Goal: Check status: Check status

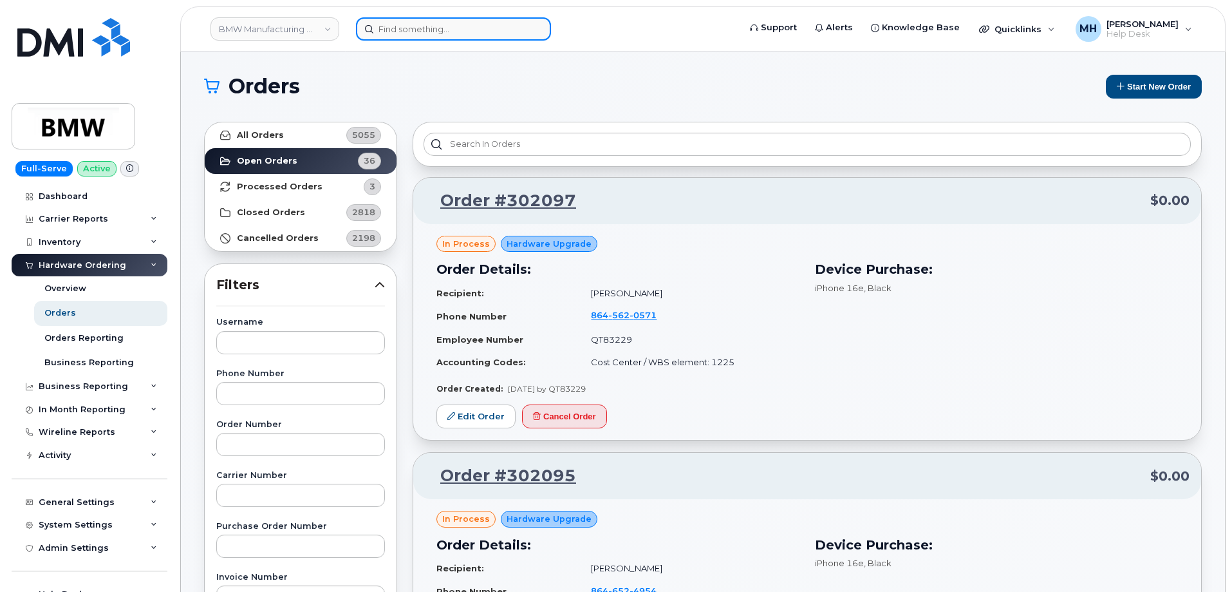
scroll to position [2129, 0]
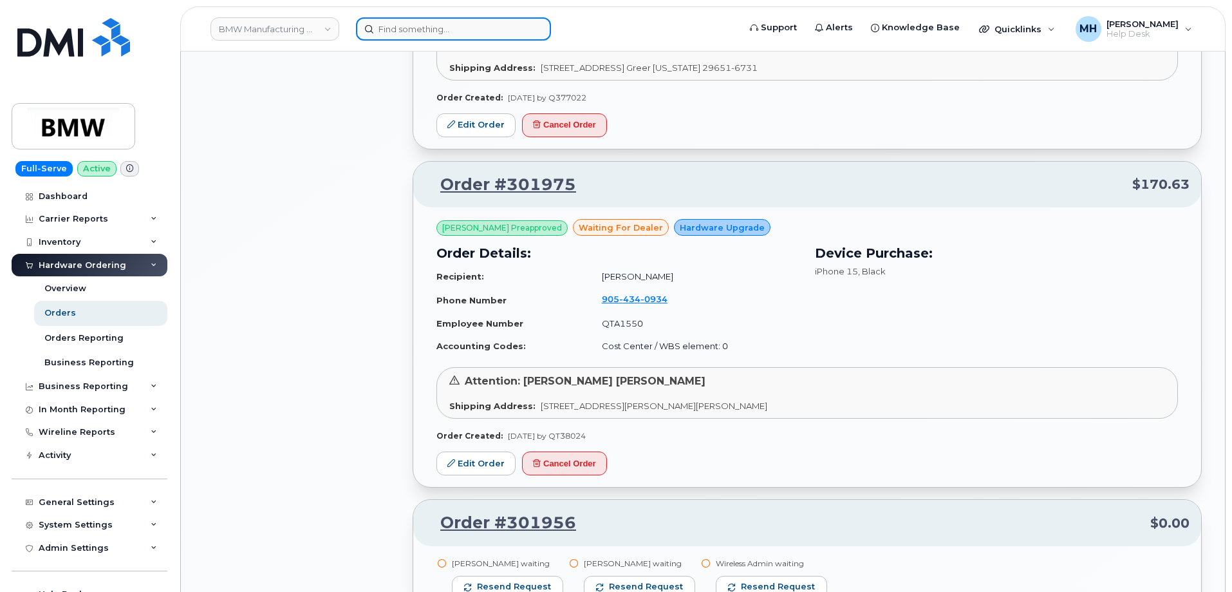
drag, startPoint x: 0, startPoint y: 0, endPoint x: 436, endPoint y: 32, distance: 437.1
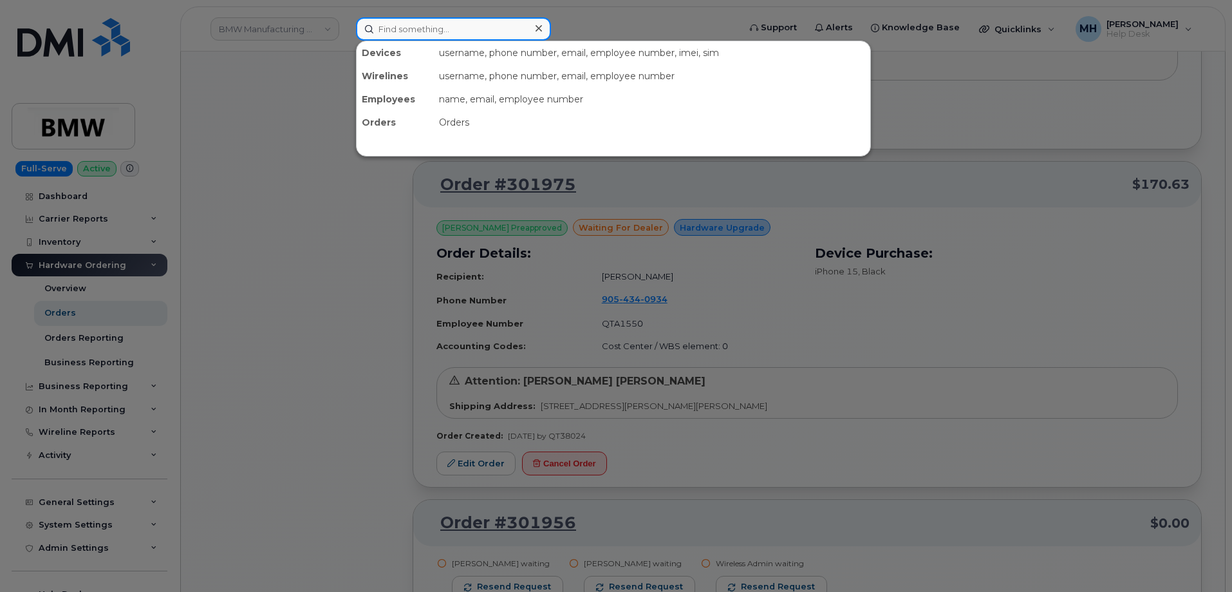
paste input "504-419-9027"
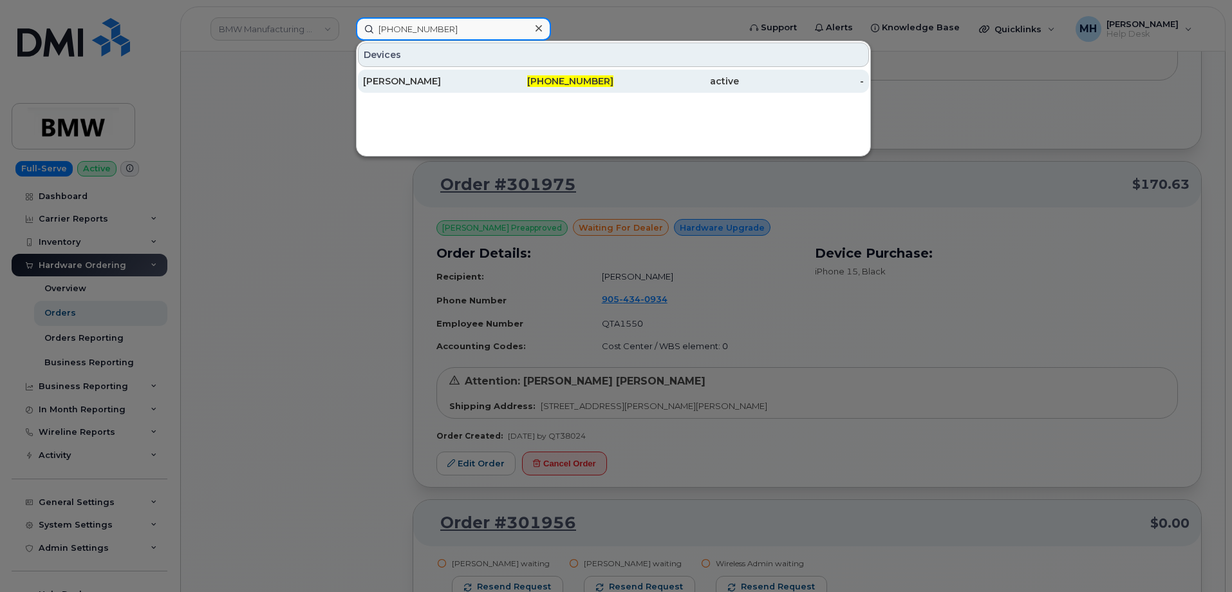
type input "504-419-9027"
click at [370, 83] on div "EMMANUEL ROJAS" at bounding box center [426, 81] width 126 height 13
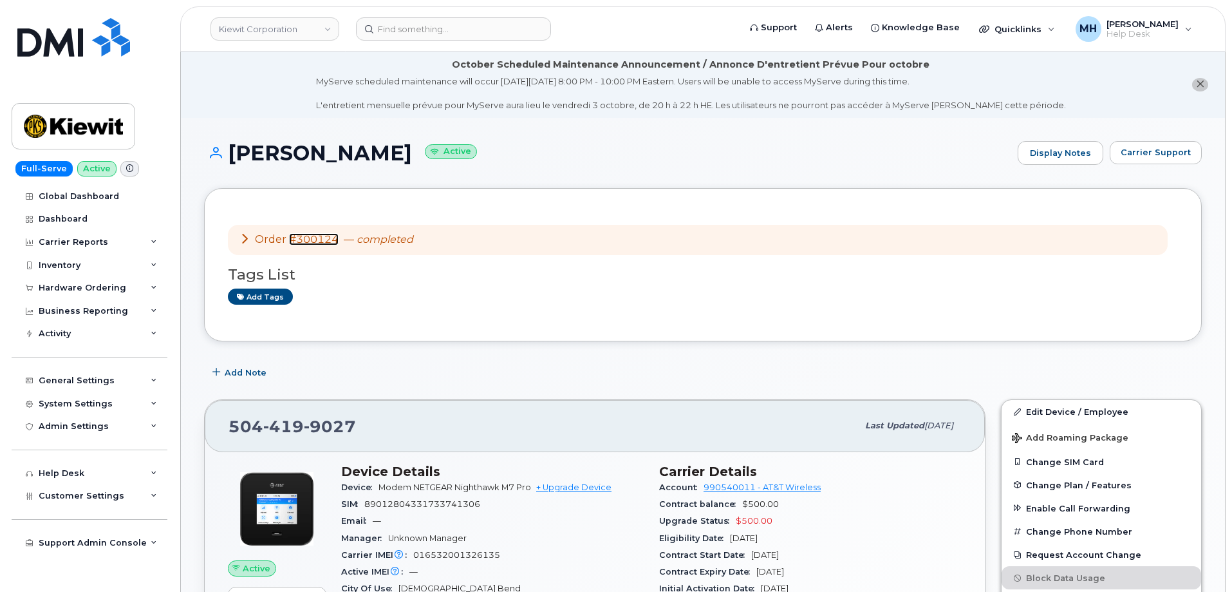
click at [330, 234] on link "#300124" at bounding box center [314, 239] width 50 height 12
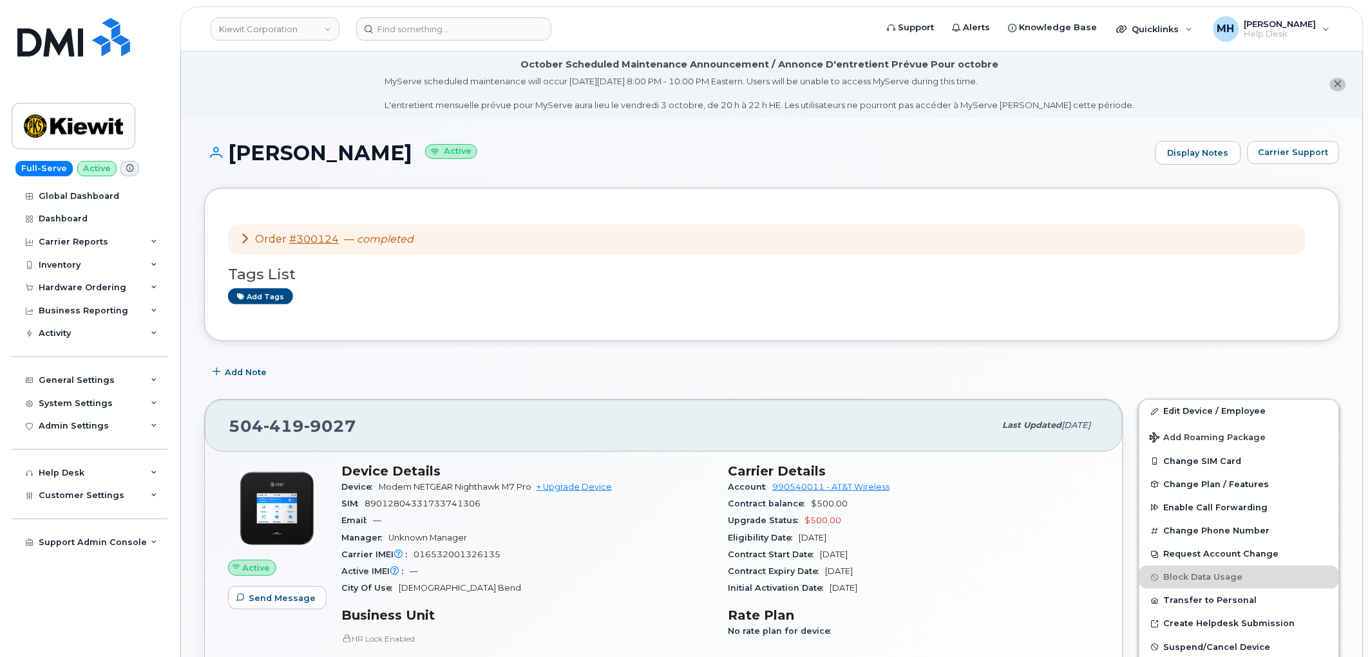
click at [493, 552] on span "016532001326135" at bounding box center [456, 555] width 87 height 10
click at [468, 507] on span "89012804331733741306" at bounding box center [422, 504] width 116 height 10
copy span "89012804331733741306"
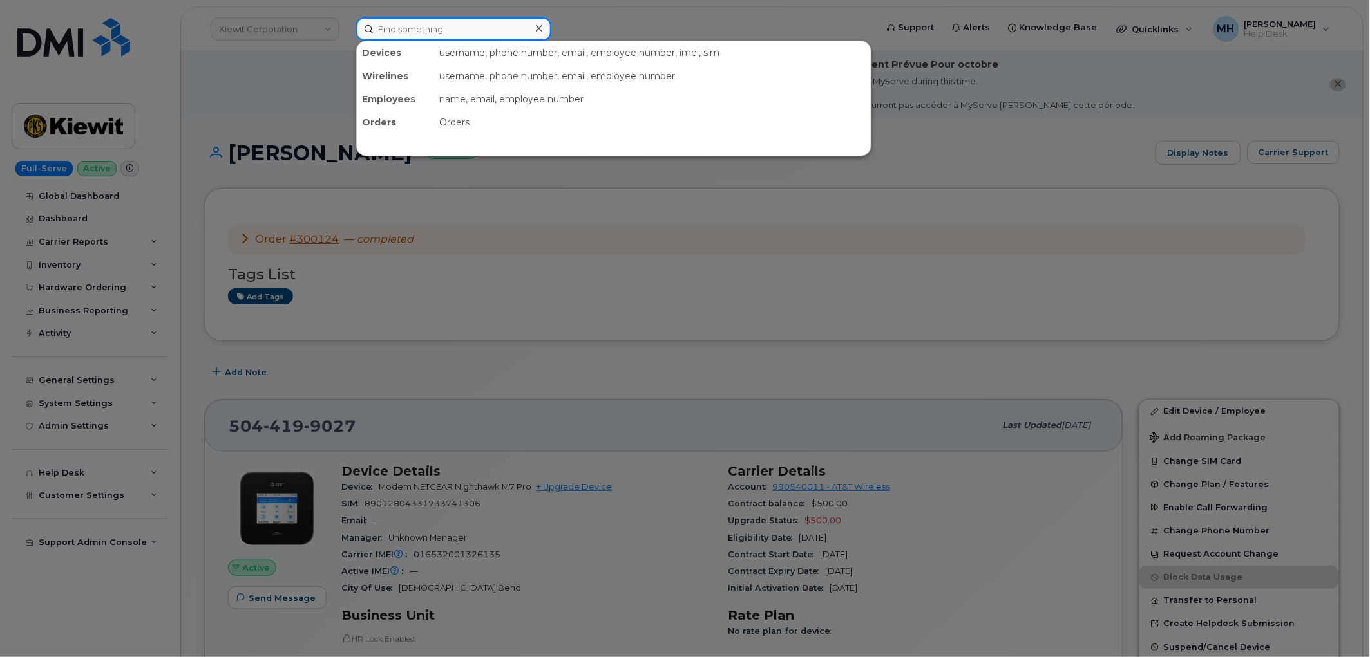
click at [408, 33] on input at bounding box center [453, 28] width 195 height 23
paste input "504.419.9099"
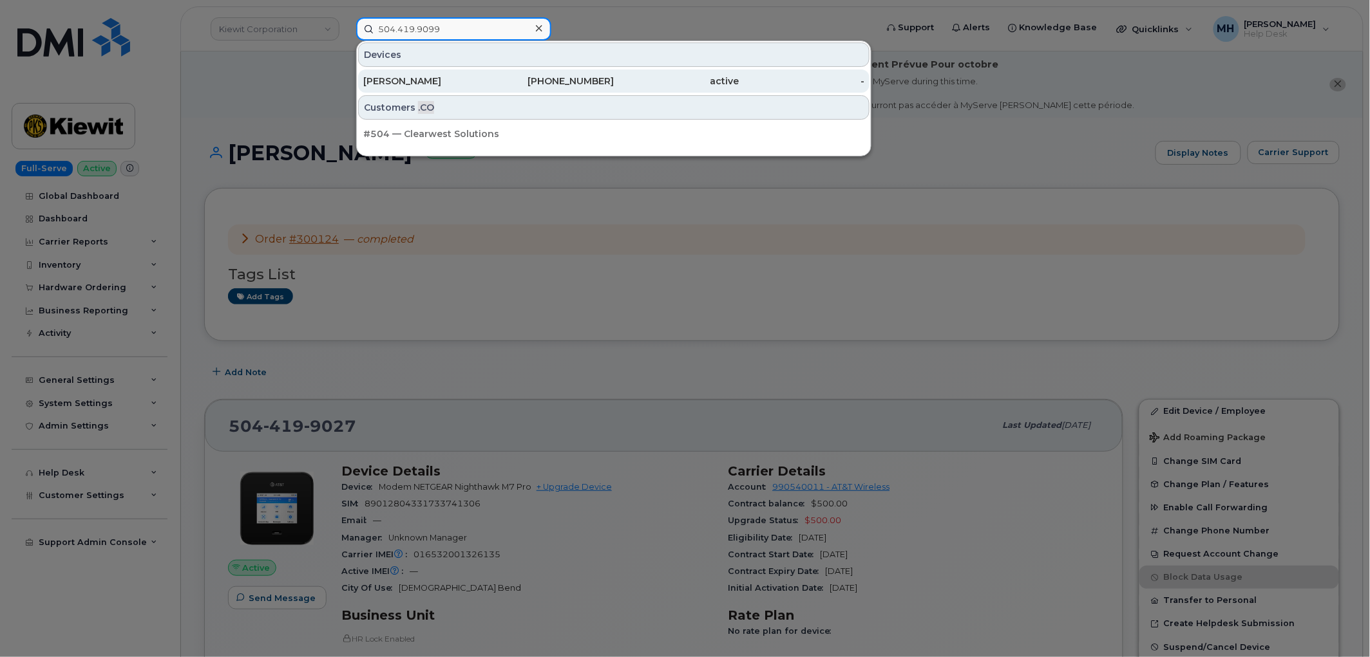
type input "504.419.9099"
click at [414, 78] on div "[PERSON_NAME]" at bounding box center [426, 81] width 126 height 13
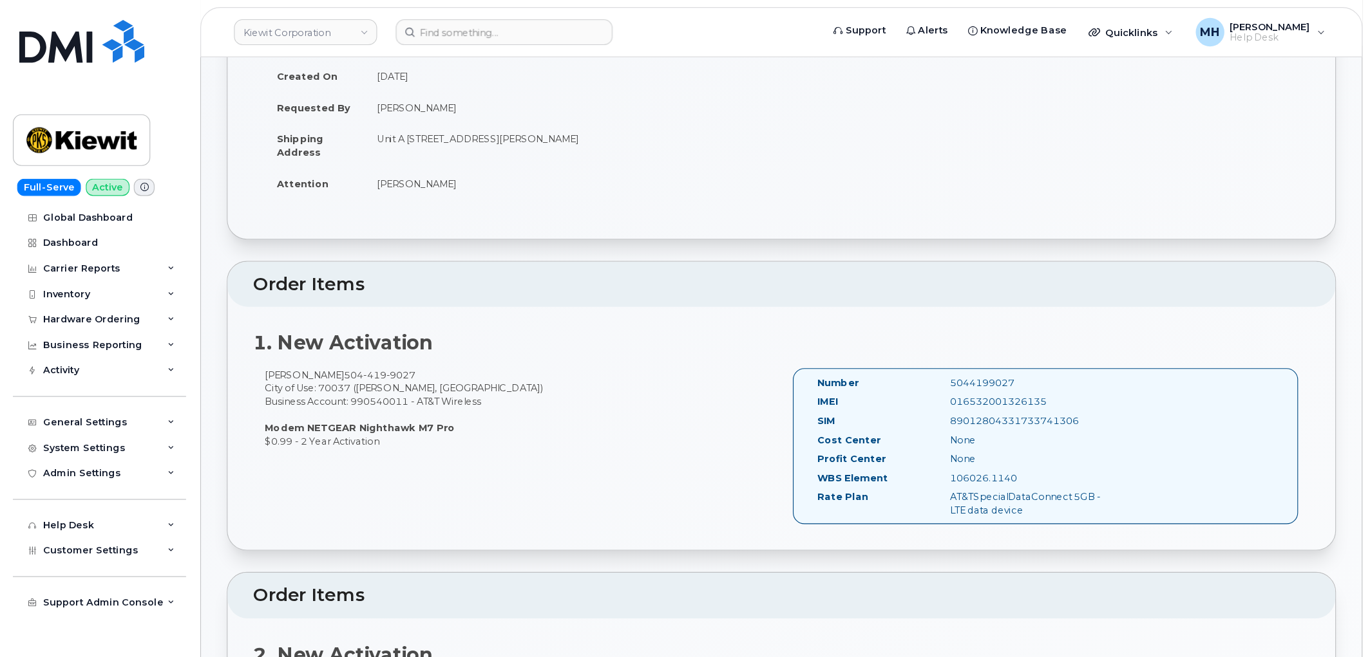
scroll to position [322, 0]
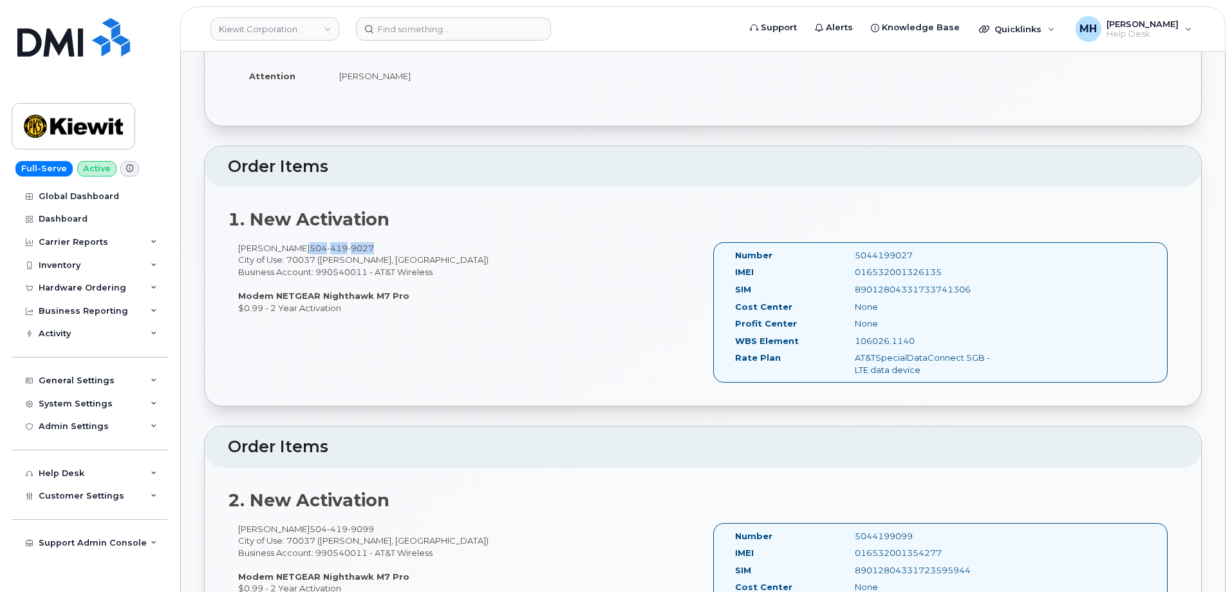
drag, startPoint x: 402, startPoint y: 247, endPoint x: 332, endPoint y: 245, distance: 70.2
click at [332, 245] on div "Emmanuel Soto Rojas 504 419 9027 City of Use: 70037 (Belle Chasse, LA) Business…" at bounding box center [465, 277] width 475 height 71
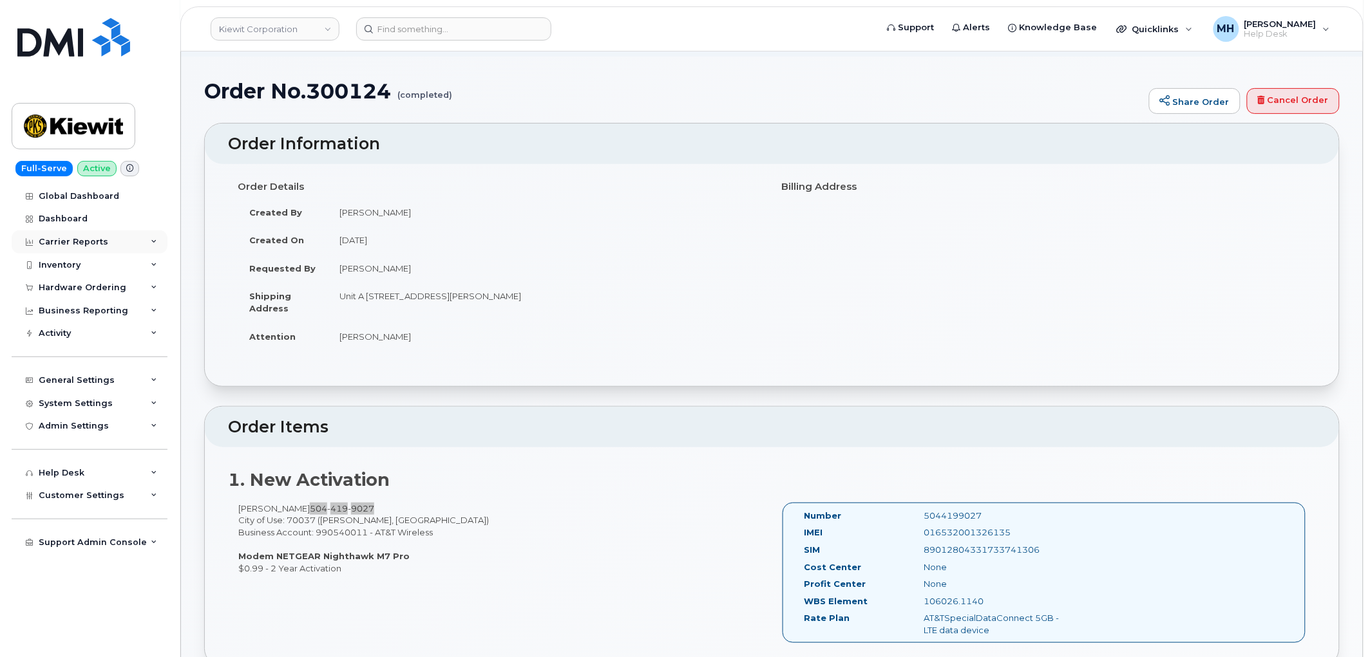
scroll to position [35, 0]
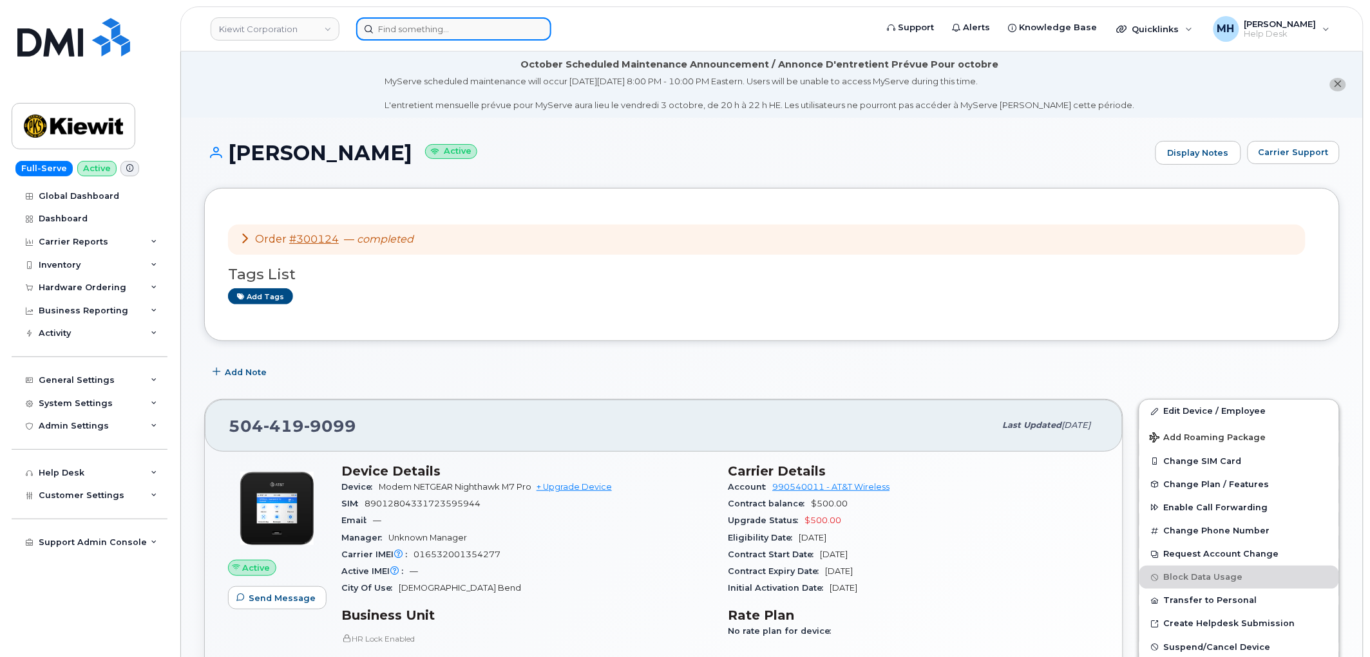
click at [460, 22] on input at bounding box center [453, 28] width 195 height 23
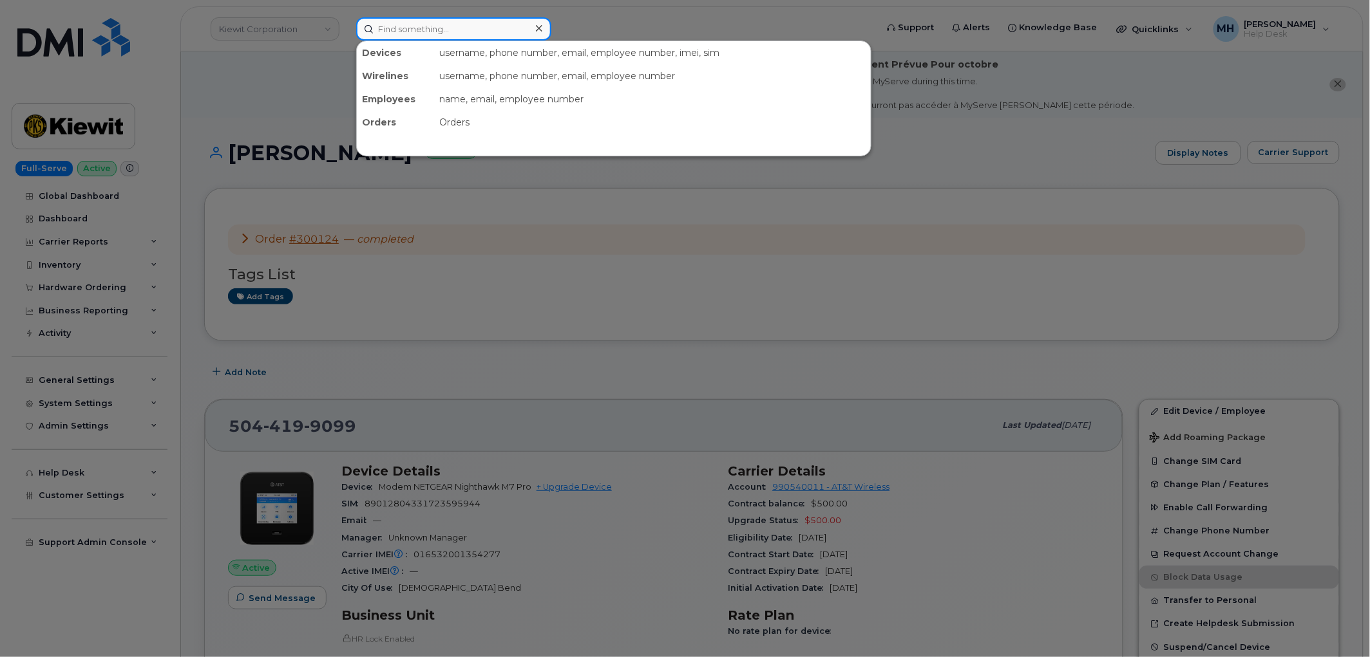
click at [420, 24] on input at bounding box center [453, 28] width 195 height 23
paste input "504-419-9027"
type input "504-419-9027"
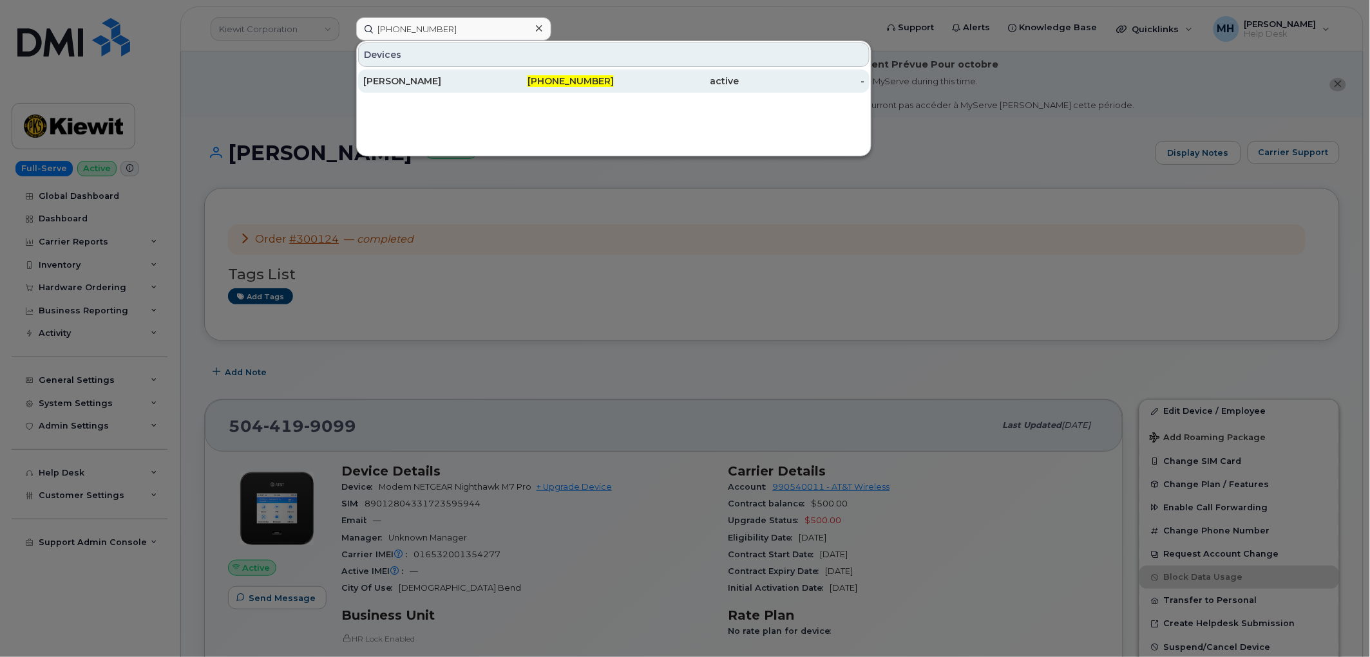
click at [552, 88] on div "504-419-9027" at bounding box center [552, 81] width 126 height 23
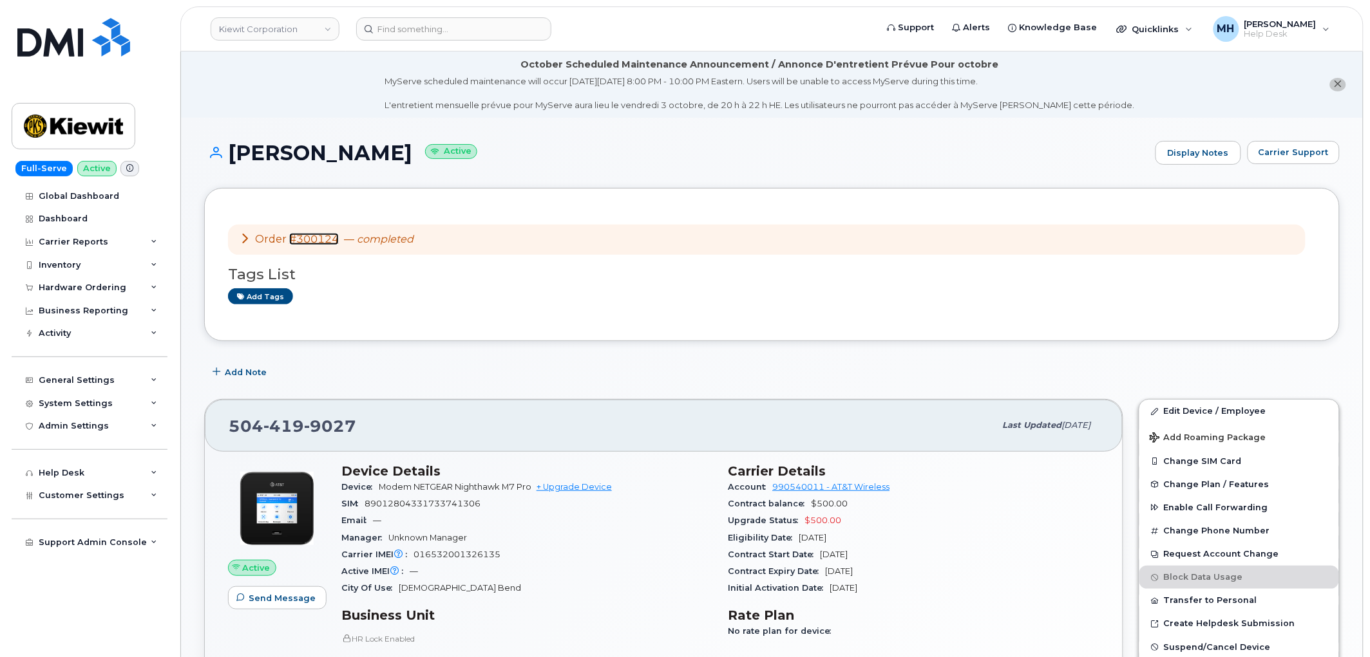
click at [313, 240] on link "#300124" at bounding box center [314, 239] width 50 height 12
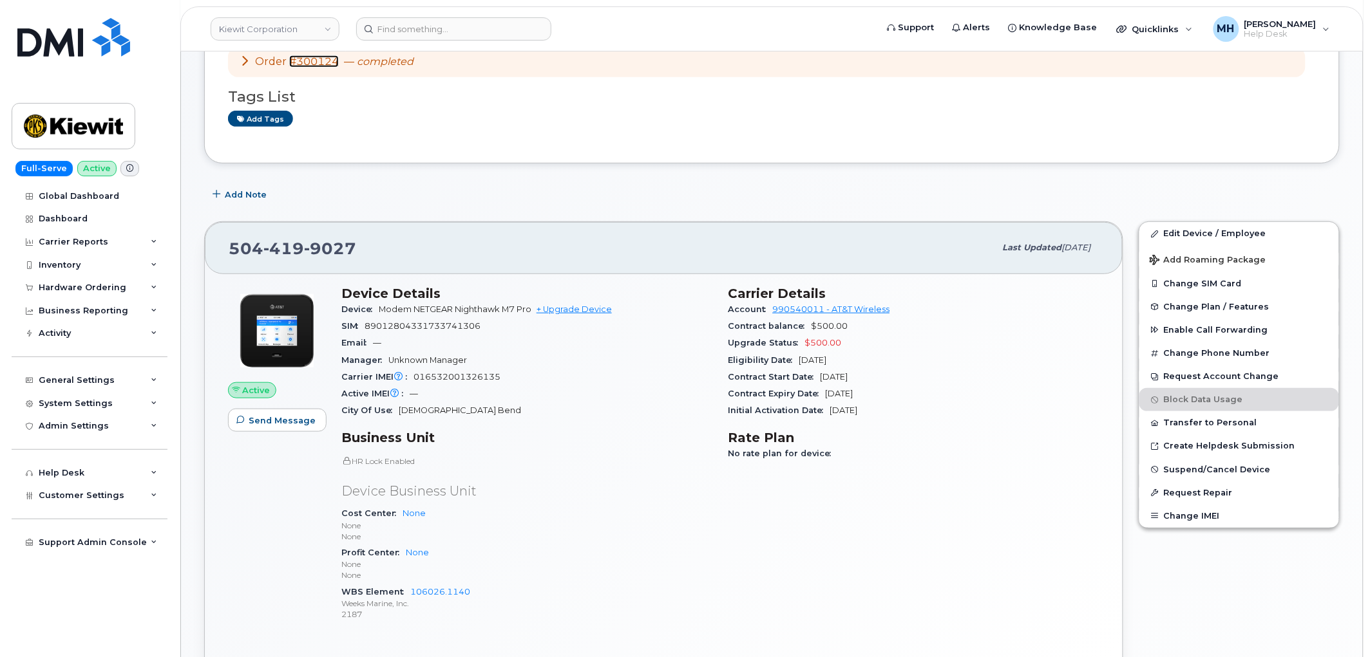
scroll to position [214, 0]
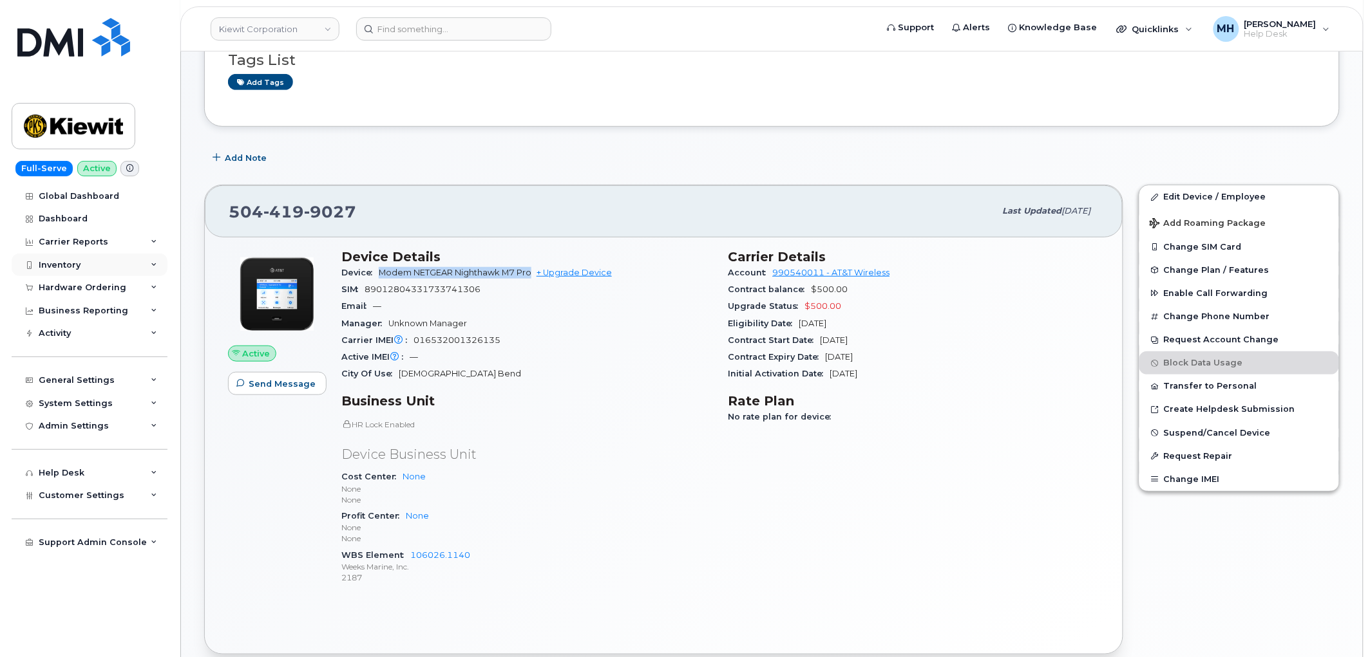
drag, startPoint x: 533, startPoint y: 274, endPoint x: 17, endPoint y: 272, distance: 516.4
click at [380, 271] on span "Modem NETGEAR Nighthawk M7 Pro" at bounding box center [455, 273] width 153 height 10
copy span "Modem NETGEAR Nighthawk M7 Pro"
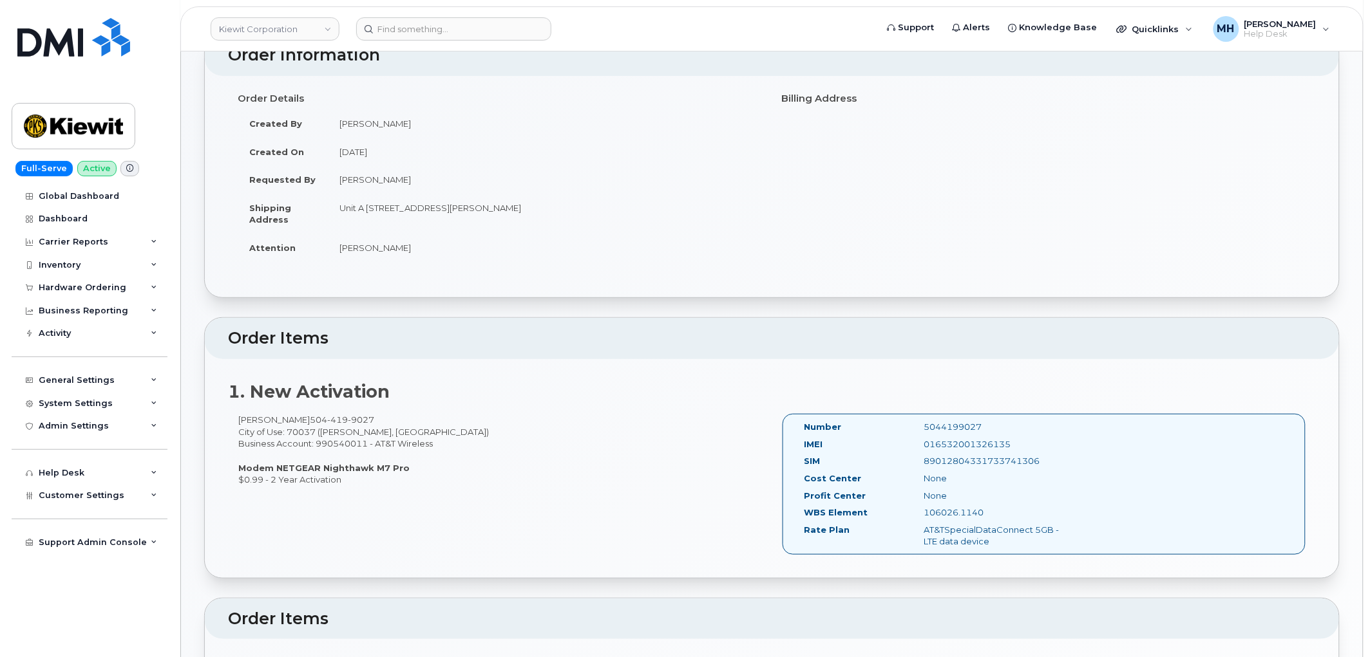
scroll to position [209, 0]
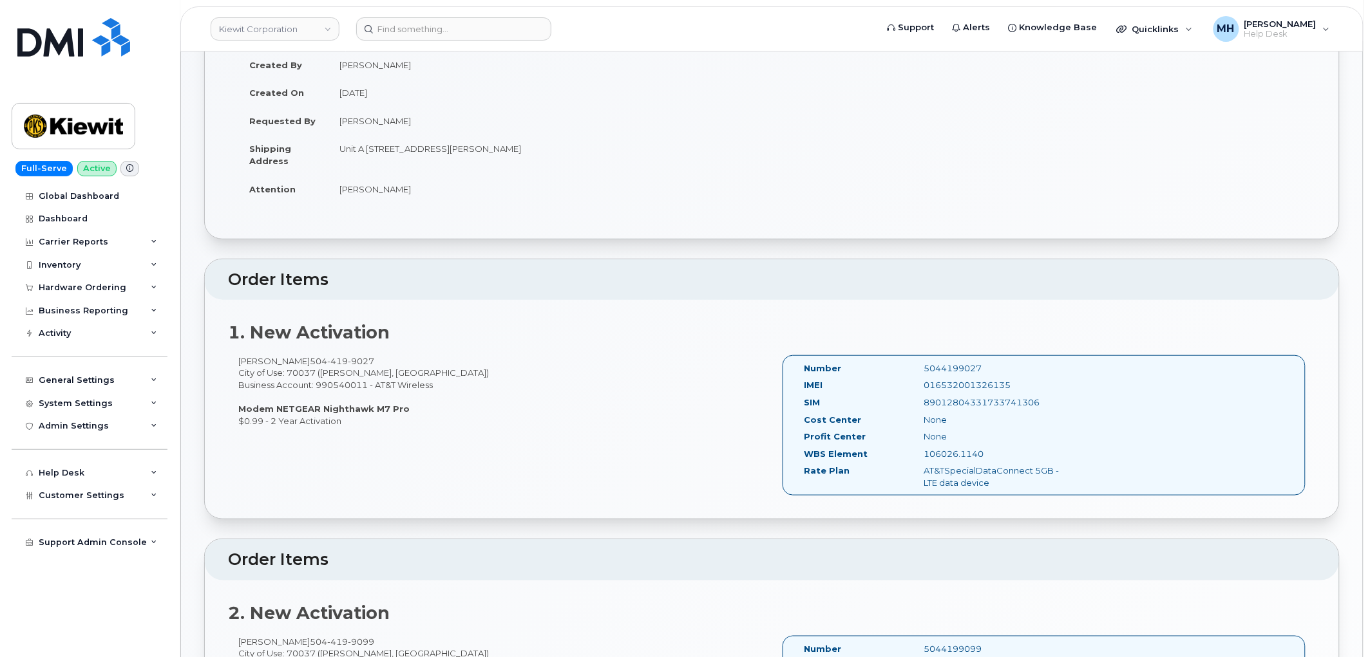
click at [981, 406] on div "89012804331733741306" at bounding box center [997, 403] width 167 height 12
copy div "89012804331733741306"
